Goal: Task Accomplishment & Management: Manage account settings

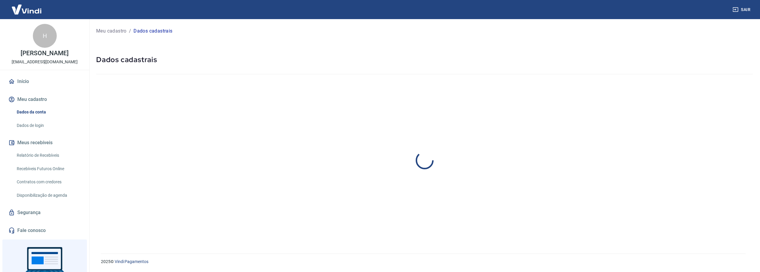
select select "SP"
select select "business"
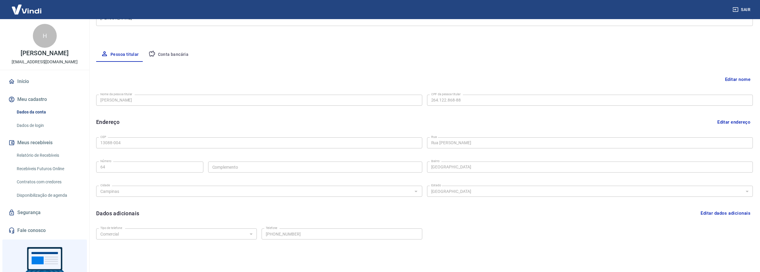
scroll to position [110, 0]
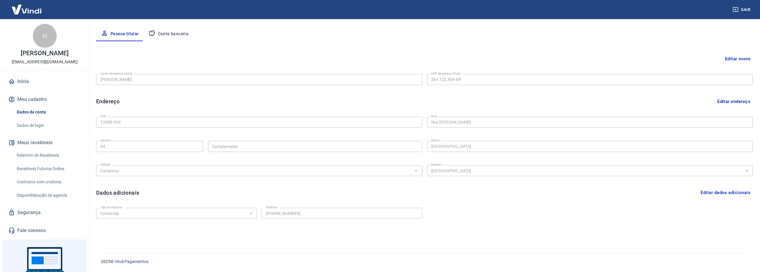
click at [170, 32] on button "Conta bancária" at bounding box center [169, 34] width 50 height 14
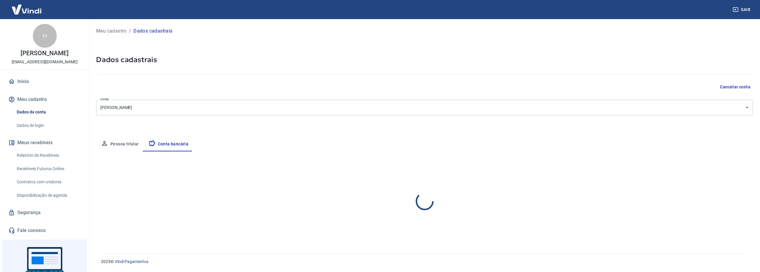
scroll to position [0, 0]
select select "1"
click at [730, 170] on button "Editar conta bancária" at bounding box center [732, 168] width 50 height 11
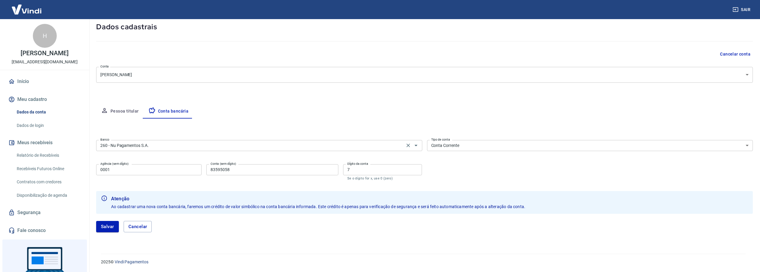
scroll to position [33, 0]
click at [415, 144] on icon "Abrir" at bounding box center [415, 145] width 7 height 7
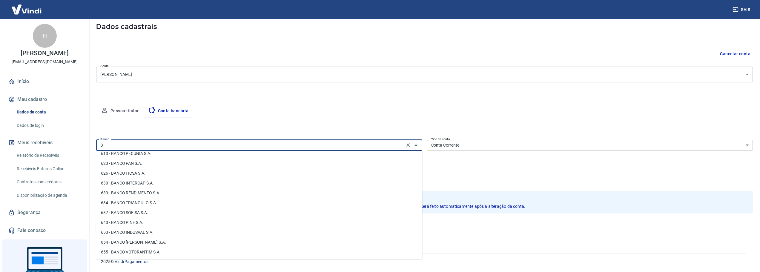
scroll to position [0, 0]
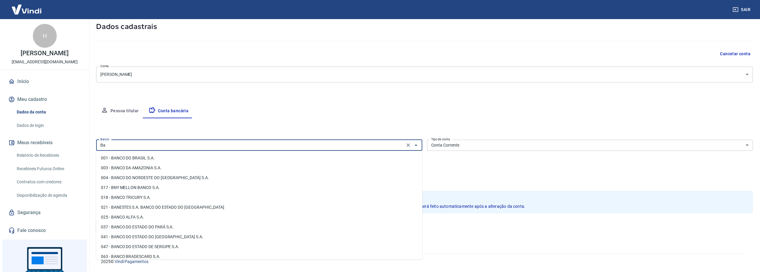
type input "B"
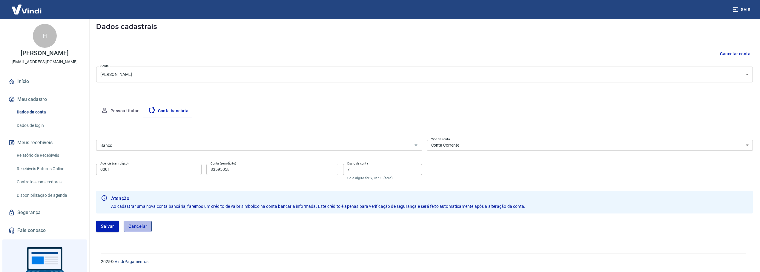
click at [136, 225] on button "Cancelar" at bounding box center [138, 226] width 28 height 11
type input "260 - Nu Pagamentos S.A."
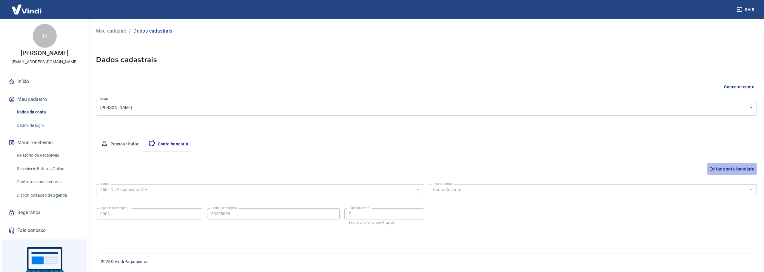
click at [741, 169] on button "Editar conta bancária" at bounding box center [732, 168] width 50 height 11
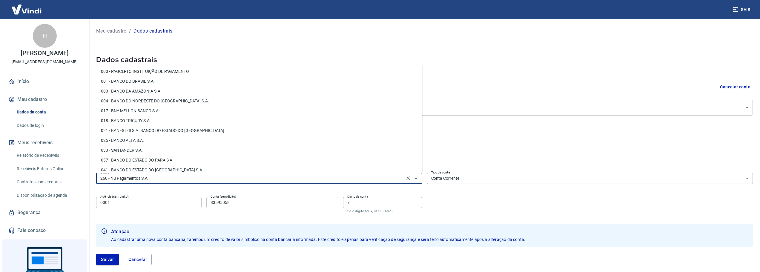
click at [199, 179] on input "260 - Nu Pagamentos S.A." at bounding box center [250, 178] width 305 height 7
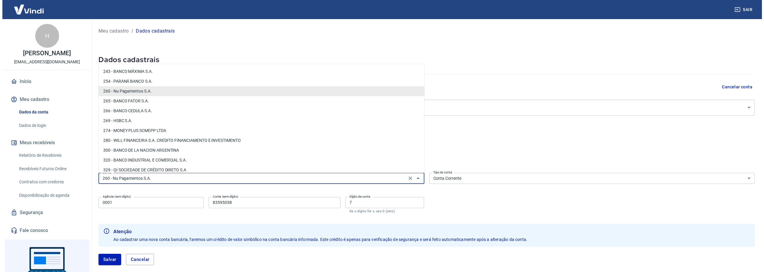
scroll to position [433, 0]
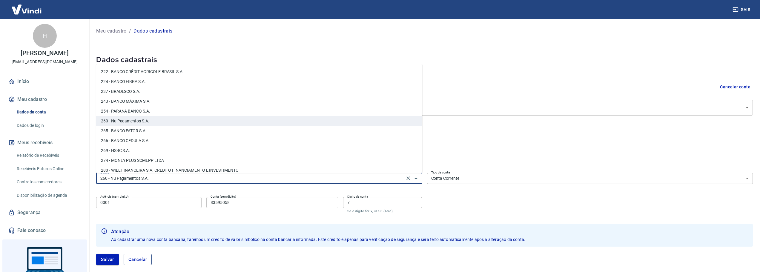
click at [144, 257] on button "Cancelar" at bounding box center [138, 259] width 28 height 11
